Goal: Information Seeking & Learning: Learn about a topic

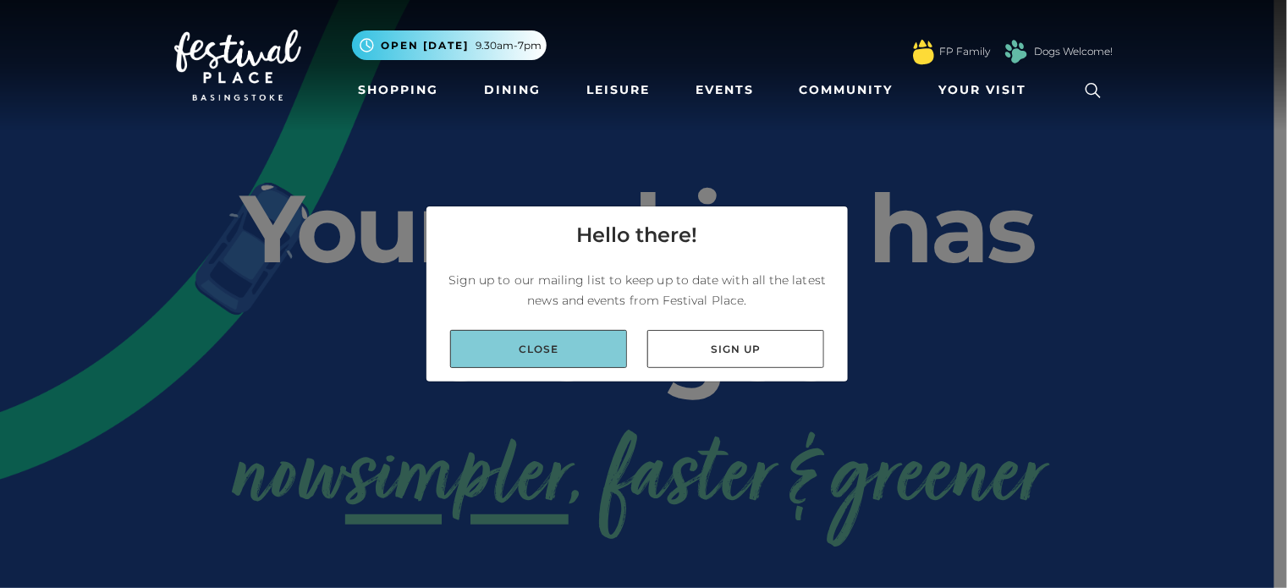
click at [542, 333] on link "Close" at bounding box center [538, 349] width 177 height 38
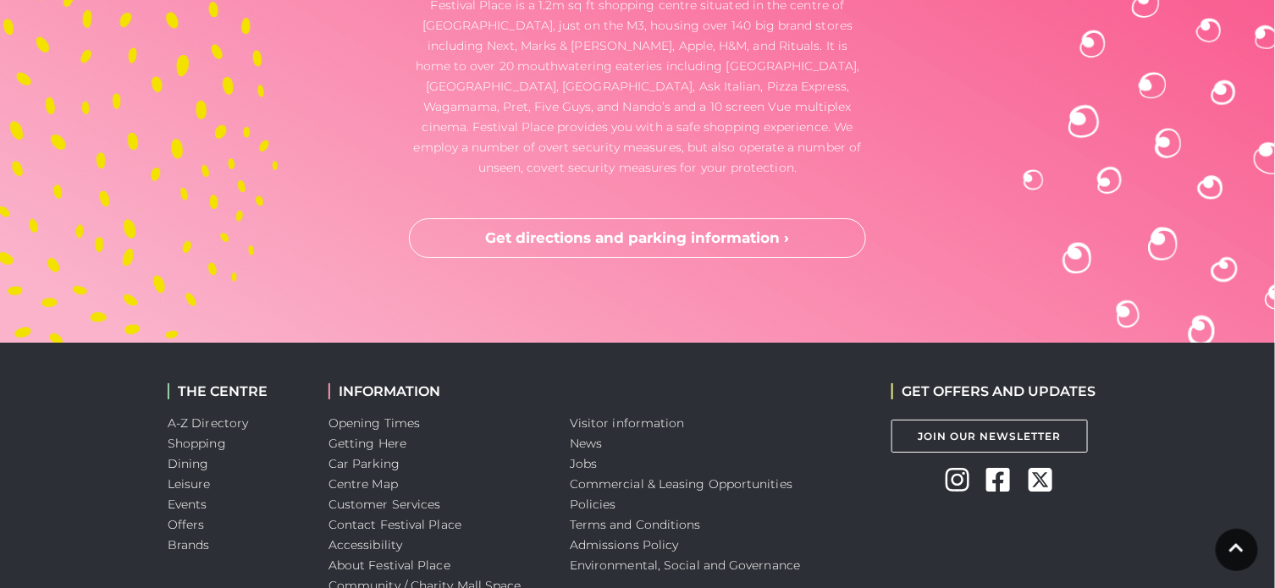
scroll to position [4640, 0]
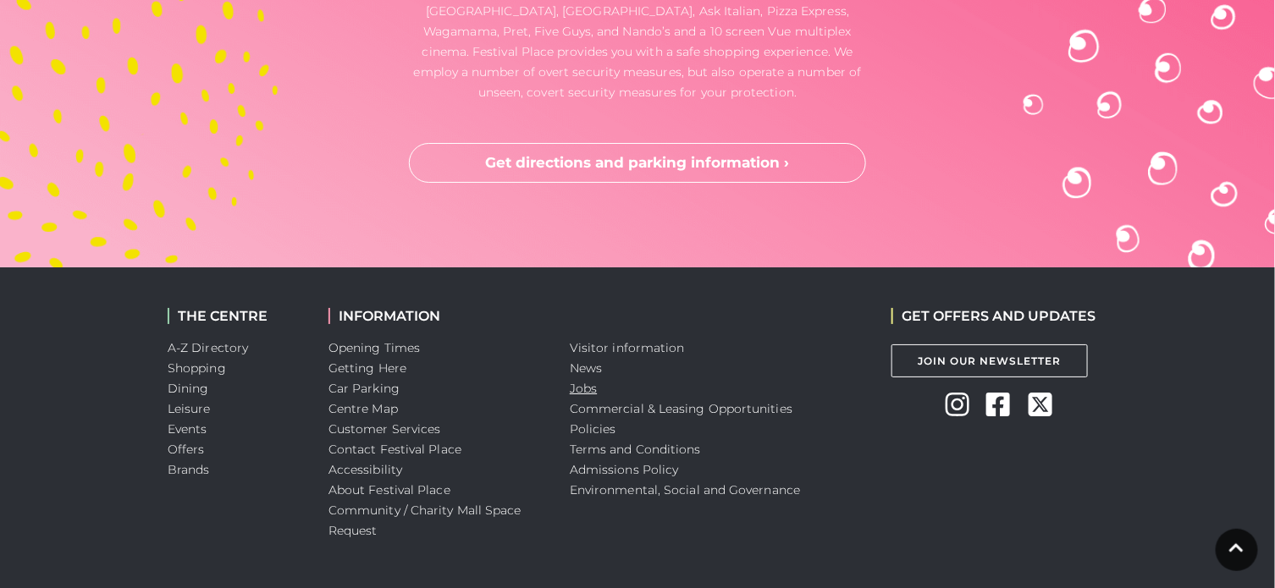
click at [576, 381] on link "Jobs" at bounding box center [583, 388] width 27 height 15
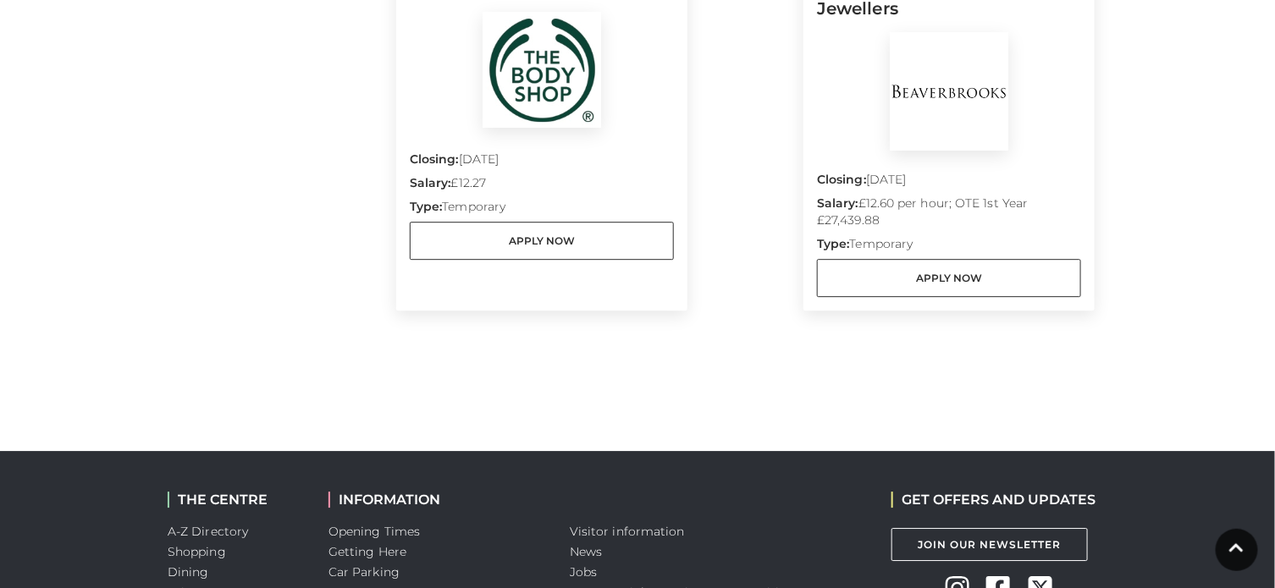
scroll to position [1605, 0]
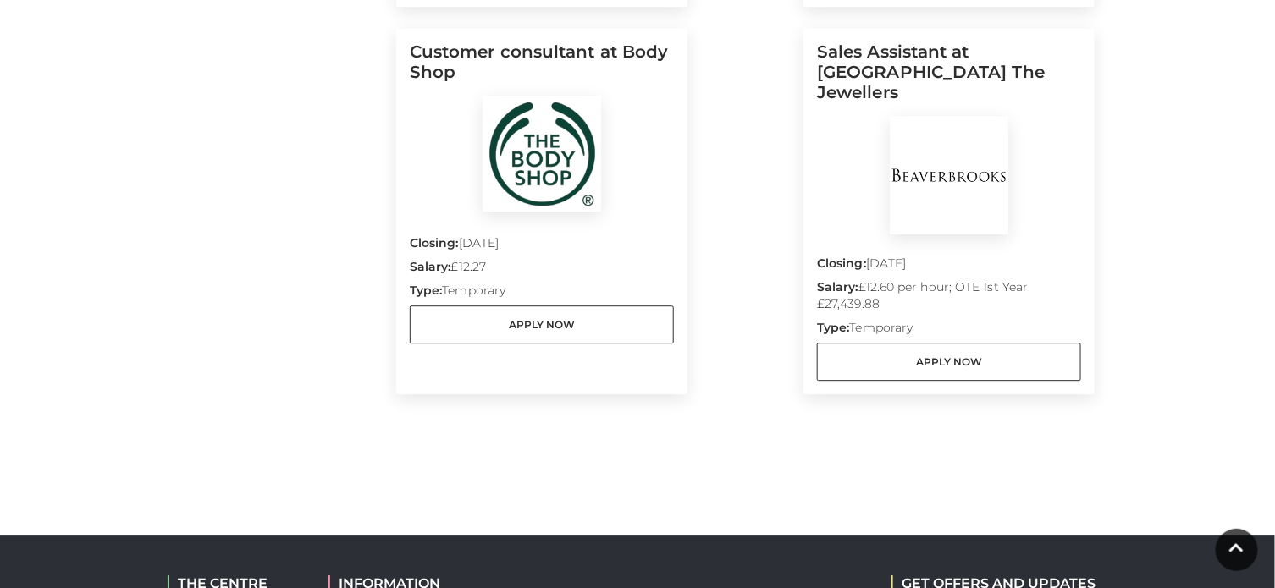
click at [582, 55] on h5 "Customer consultant at Body Shop" at bounding box center [542, 68] width 264 height 54
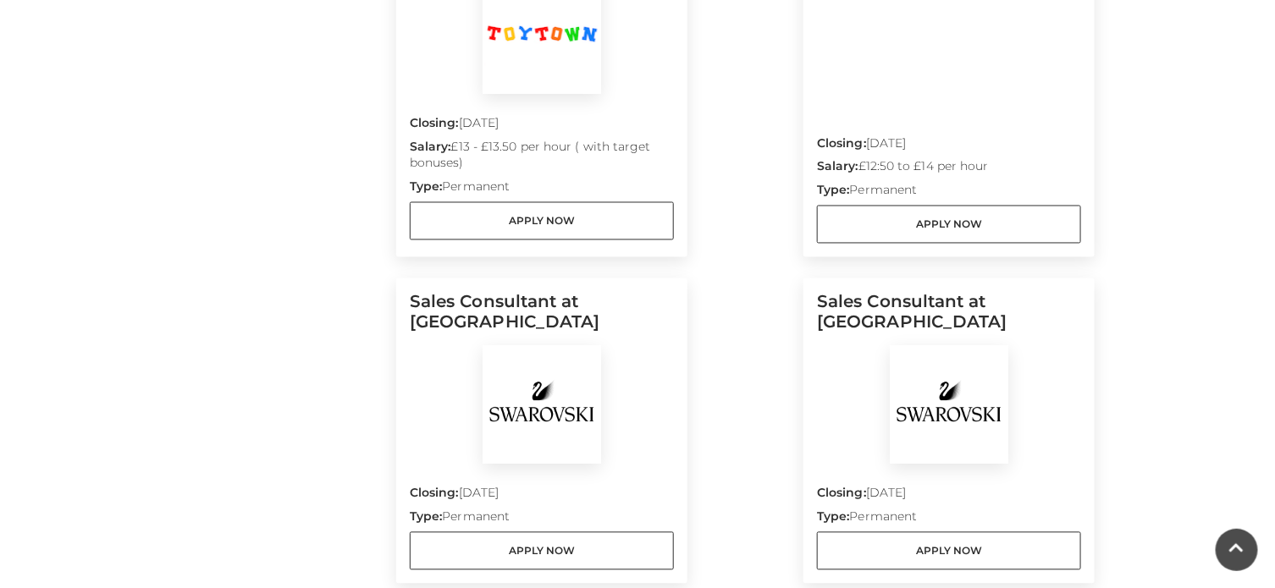
scroll to position [938, 0]
